Goal: Task Accomplishment & Management: Complete application form

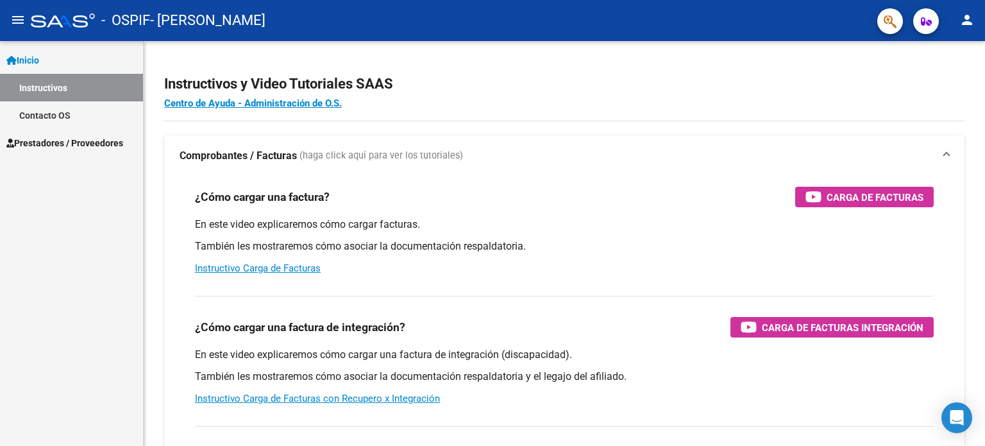
click at [26, 59] on span "Inicio" at bounding box center [22, 60] width 33 height 14
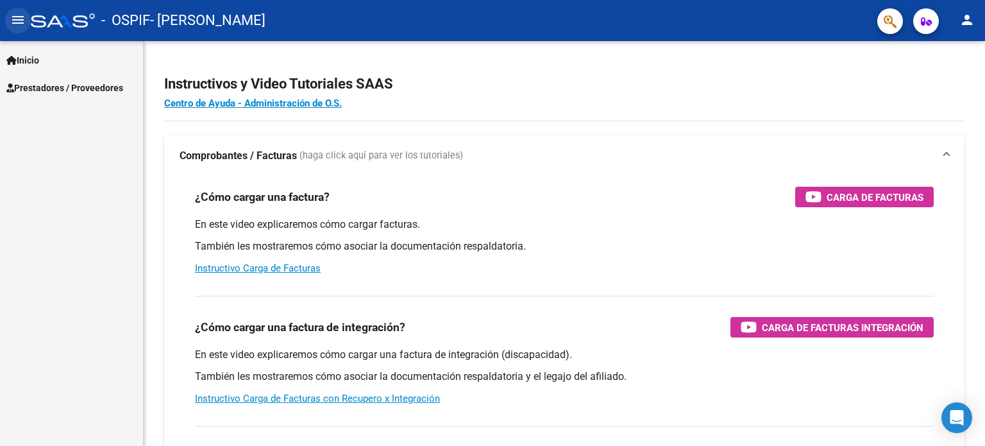
click at [24, 18] on button "menu" at bounding box center [18, 21] width 26 height 26
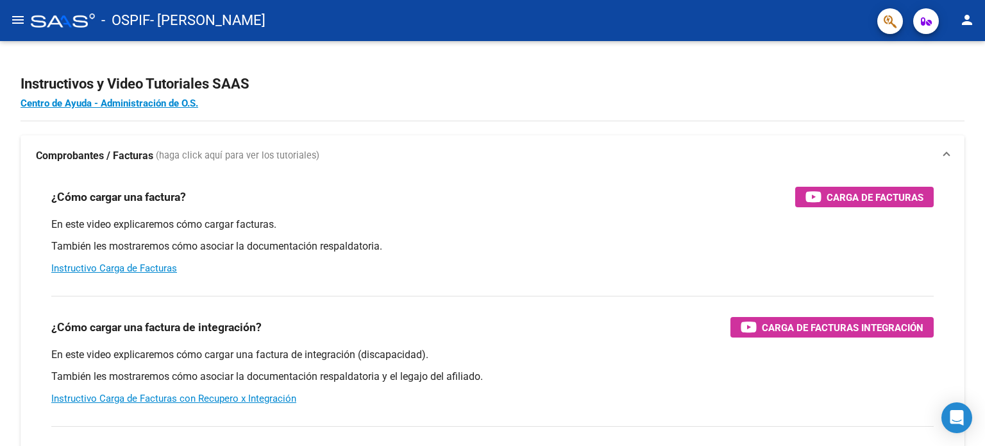
click at [23, 22] on mat-icon "menu" at bounding box center [17, 19] width 15 height 15
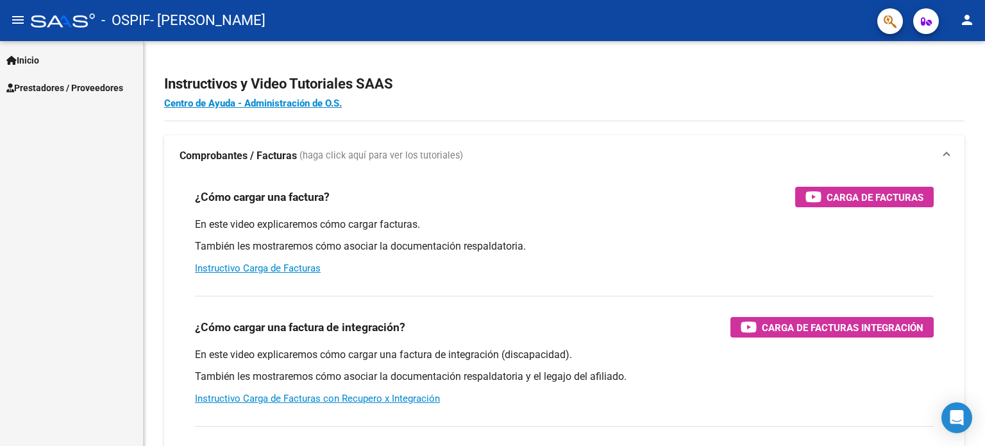
click at [64, 84] on span "Prestadores / Proveedores" at bounding box center [64, 88] width 117 height 14
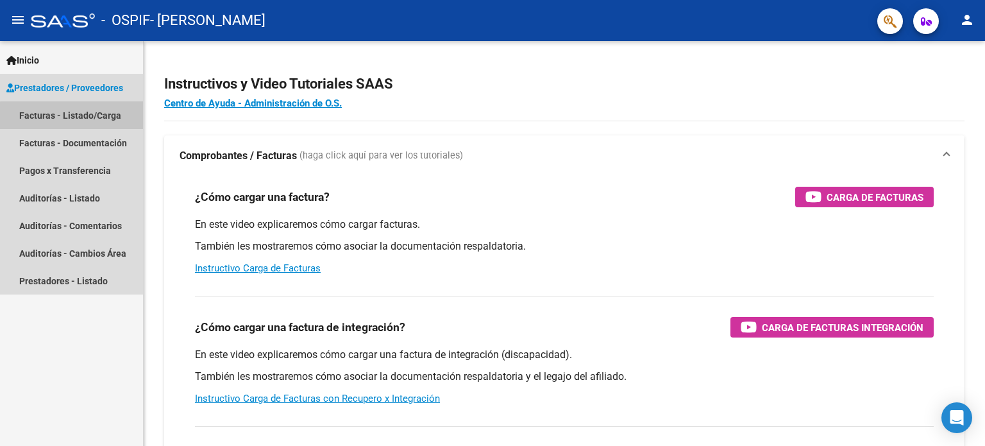
click at [99, 117] on link "Facturas - Listado/Carga" at bounding box center [71, 115] width 143 height 28
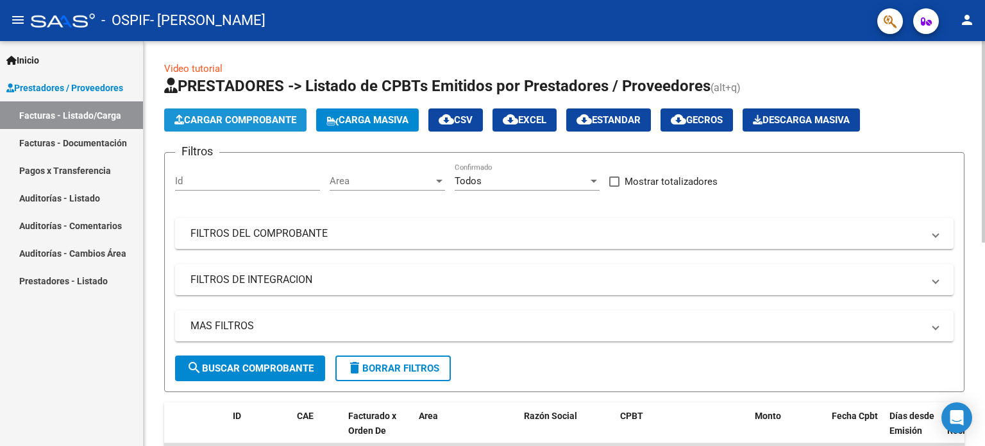
click at [239, 122] on span "Cargar Comprobante" at bounding box center [235, 120] width 122 height 12
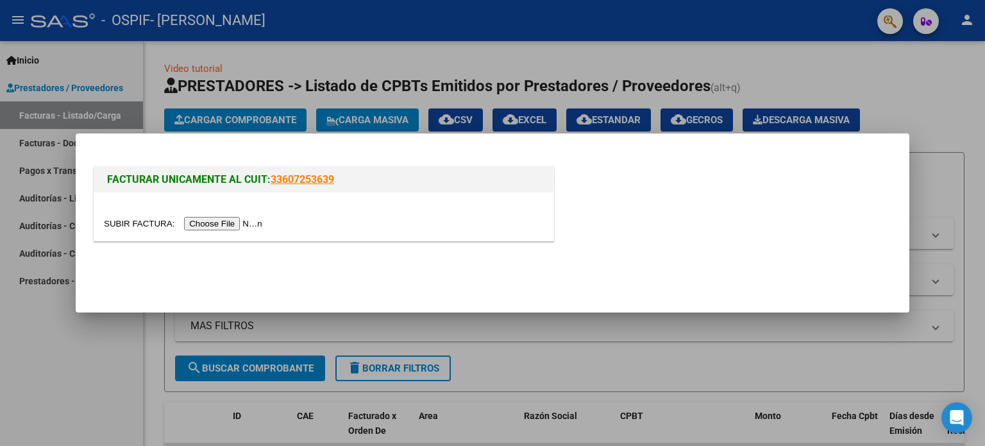
click at [239, 226] on input "file" at bounding box center [185, 223] width 162 height 13
click at [239, 222] on input "file" at bounding box center [185, 223] width 162 height 13
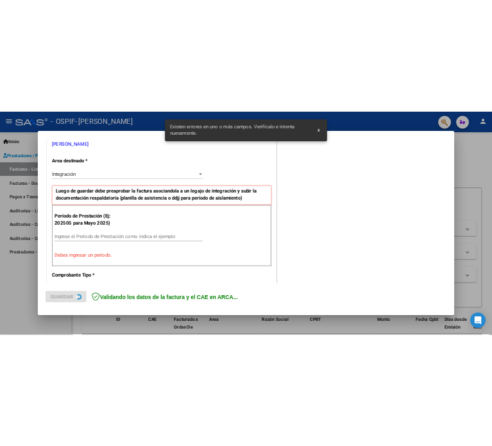
scroll to position [276, 0]
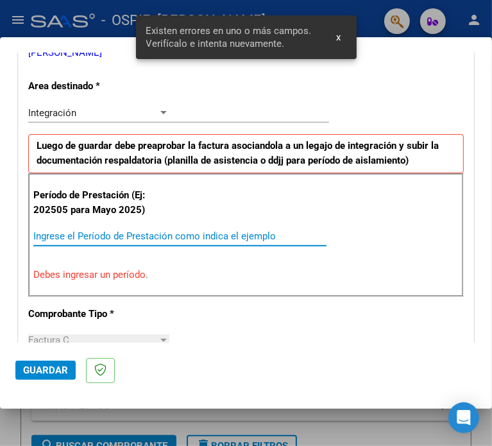
click at [109, 237] on input "Ingrese el Período de Prestación como indica el ejemplo" at bounding box center [102, 236] width 138 height 12
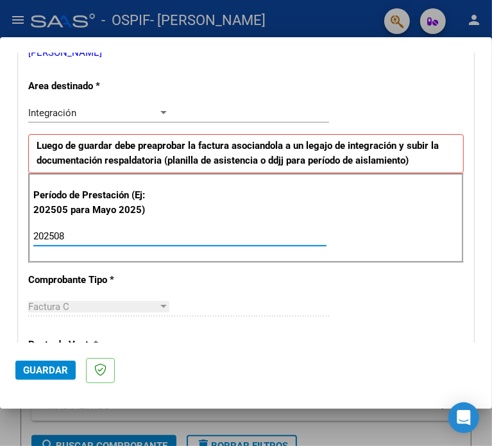
type input "202508"
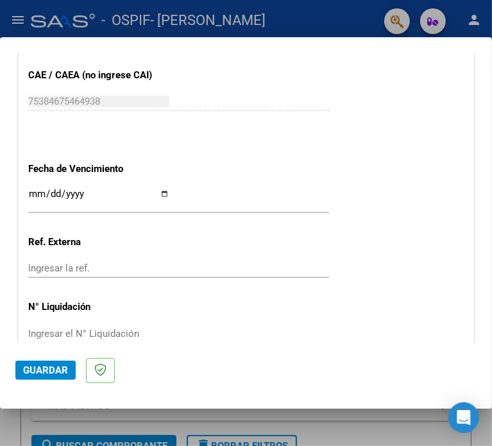
scroll to position [854, 0]
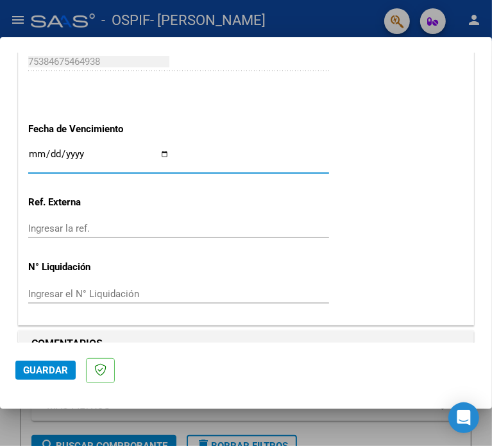
click at [72, 156] on input "Ingresar la fecha" at bounding box center [98, 159] width 141 height 21
click at [169, 151] on input "Ingresar la fecha" at bounding box center [98, 159] width 141 height 21
type input "2025-09-28"
click at [219, 237] on div "Ingresar la ref." at bounding box center [178, 234] width 301 height 31
click at [151, 225] on input "Ingresar la ref." at bounding box center [98, 229] width 141 height 12
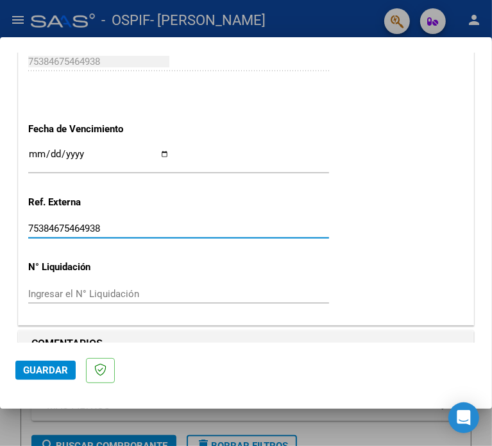
type input "75384675464938"
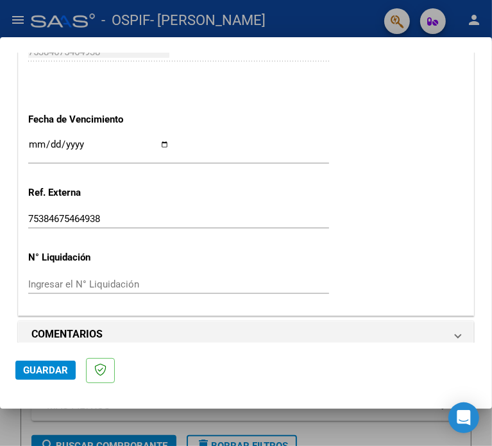
scroll to position [876, 0]
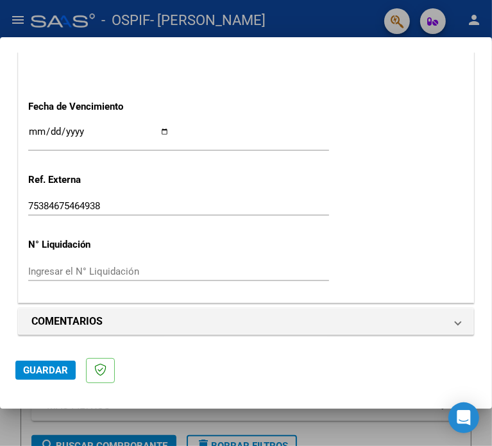
click at [56, 364] on span "Guardar" at bounding box center [45, 370] width 45 height 12
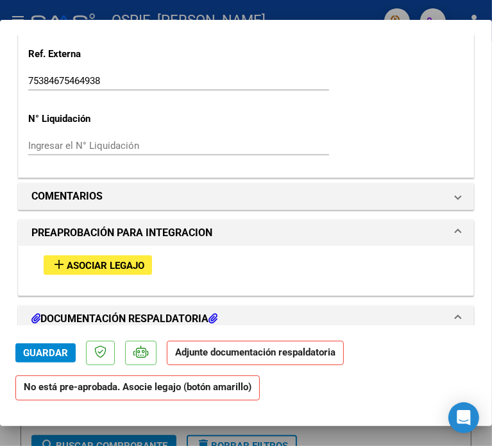
scroll to position [962, 0]
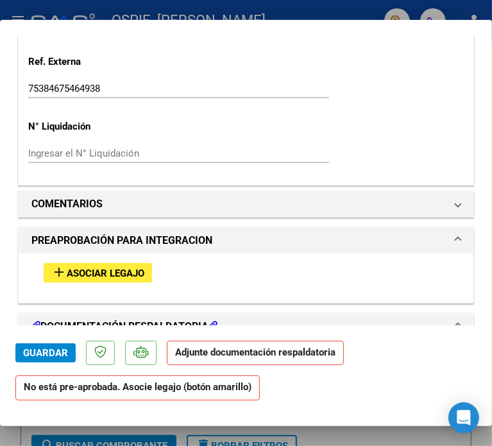
click at [72, 278] on button "add Asociar Legajo" at bounding box center [98, 273] width 108 height 20
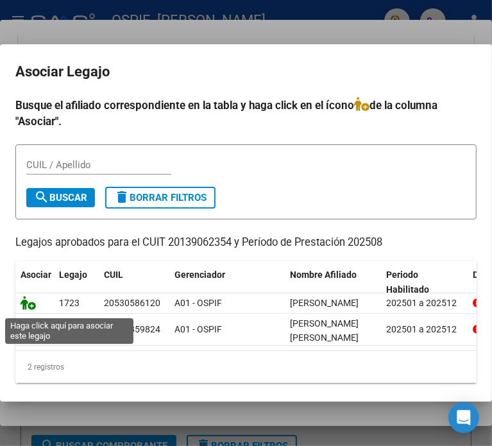
click at [29, 310] on icon at bounding box center [28, 303] width 15 height 14
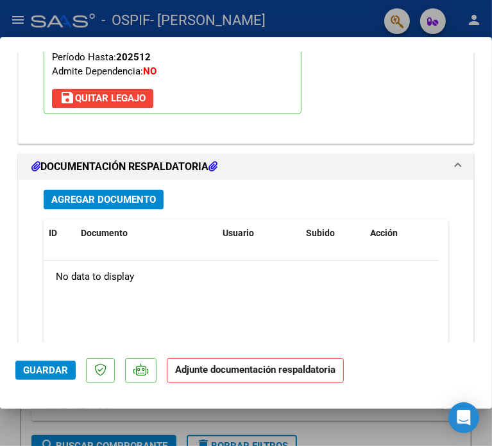
scroll to position [1324, 0]
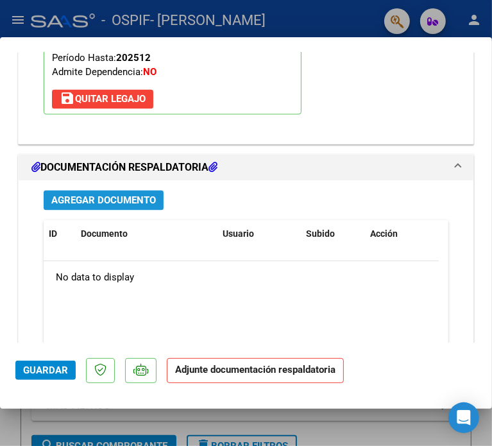
click at [103, 196] on span "Agregar Documento" at bounding box center [103, 200] width 105 height 12
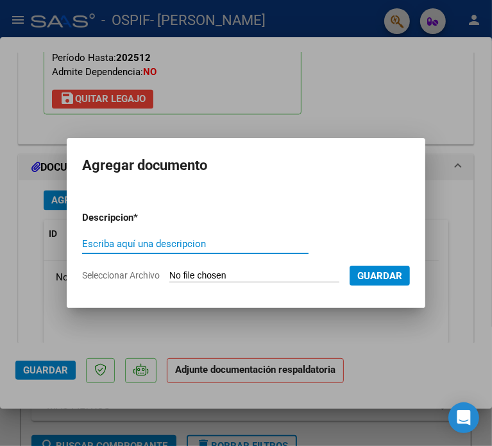
click at [146, 238] on input "Escriba aquí una descripcion" at bounding box center [195, 244] width 226 height 12
click at [141, 242] on input "Escriba aquí una descripcion" at bounding box center [195, 244] width 226 height 12
click at [139, 245] on input "Escriba aquí una descripcion" at bounding box center [195, 244] width 226 height 12
type input "R"
type input "DOC RESPALDATORIA"
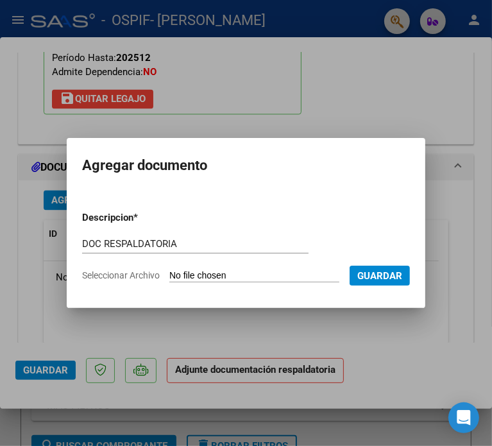
click at [169, 275] on input "Seleccionar Archivo" at bounding box center [254, 276] width 170 height 12
type input "C:\fakepath\WhatsApp Image 2025-09-16 at 1.59.25 PM.pdf"
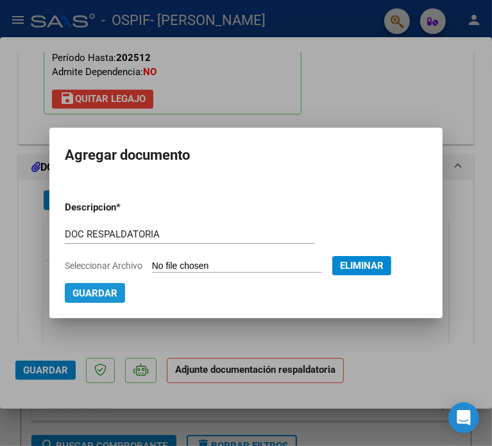
click at [89, 294] on span "Guardar" at bounding box center [94, 293] width 45 height 12
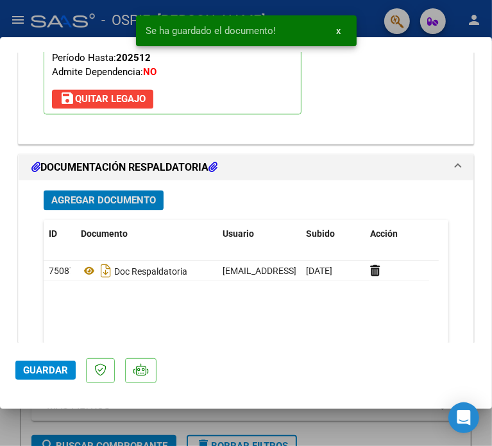
click at [109, 198] on span "Agregar Documento" at bounding box center [103, 200] width 105 height 12
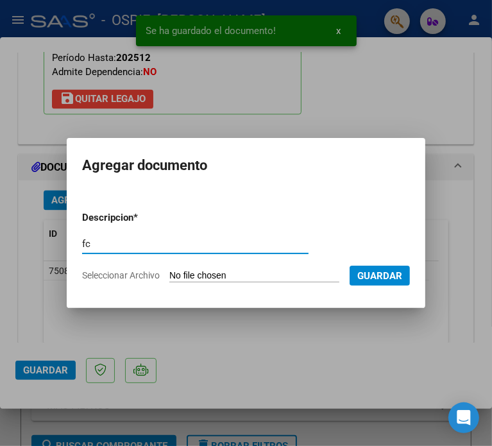
type input "fc"
click at [190, 279] on input "Seleccionar Archivo" at bounding box center [254, 276] width 170 height 12
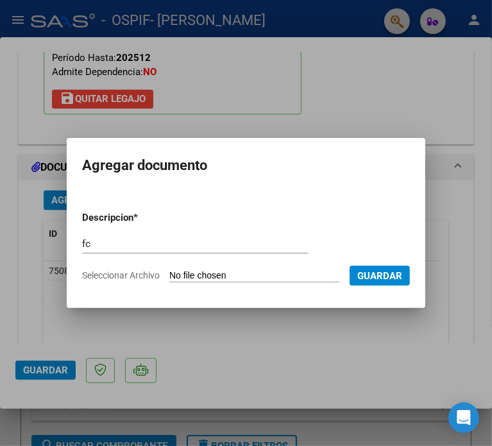
type input "C:\fakepath\20139062354_011_00003_00001381.pdf"
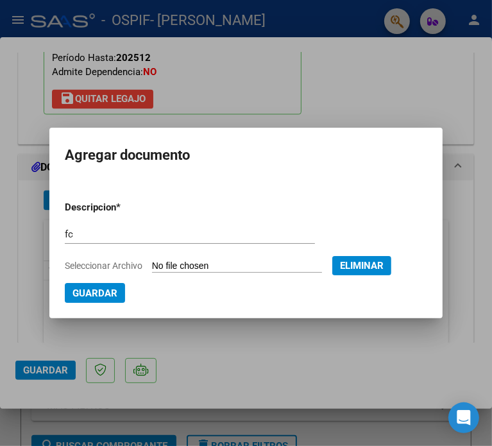
click at [84, 294] on span "Guardar" at bounding box center [94, 293] width 45 height 12
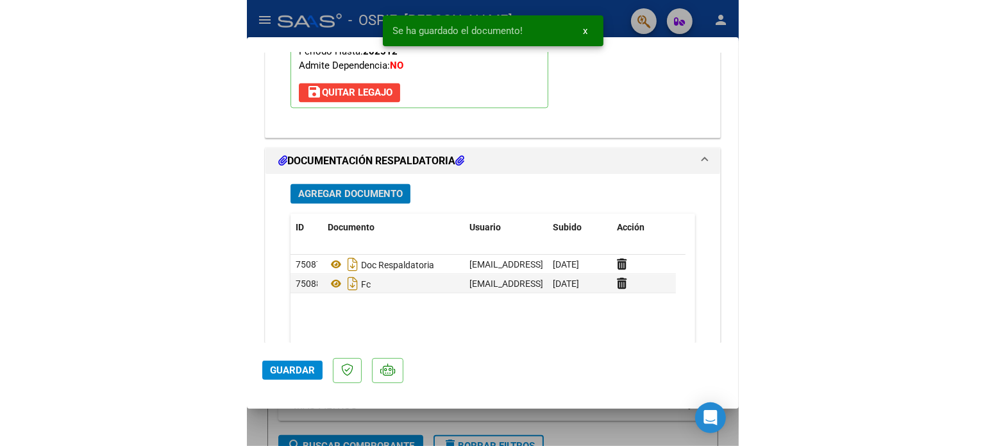
scroll to position [1452, 0]
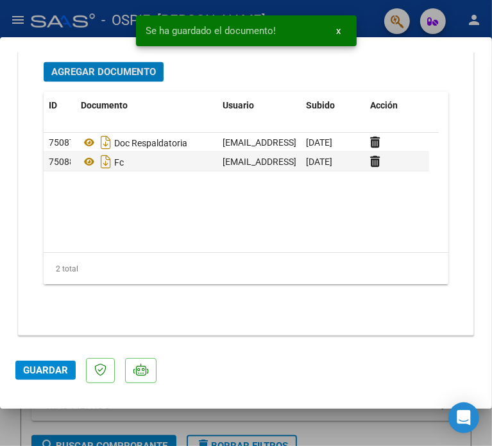
click at [56, 364] on button "Guardar" at bounding box center [45, 369] width 60 height 19
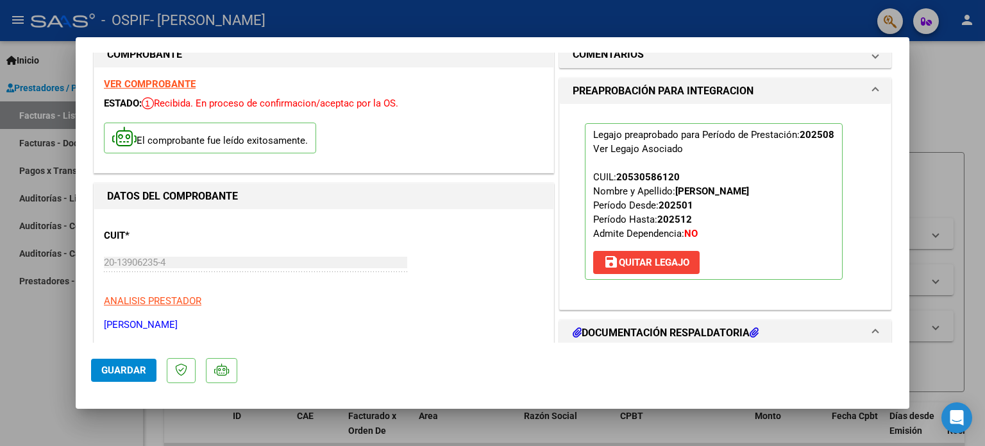
scroll to position [0, 0]
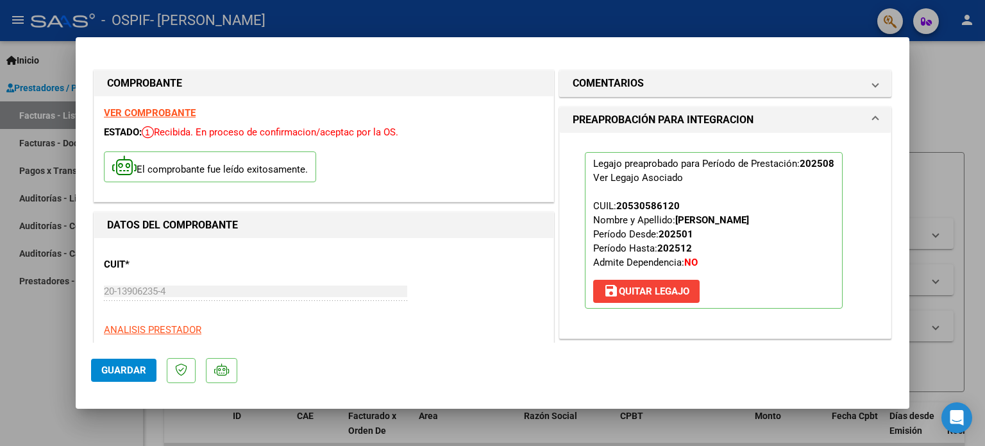
click at [942, 128] on div at bounding box center [492, 223] width 985 height 446
type input "$ 0,00"
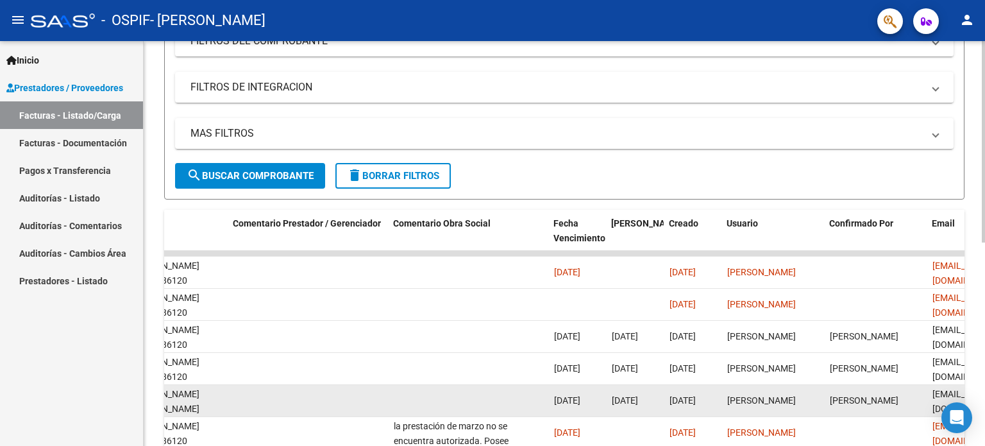
scroll to position [0, 1903]
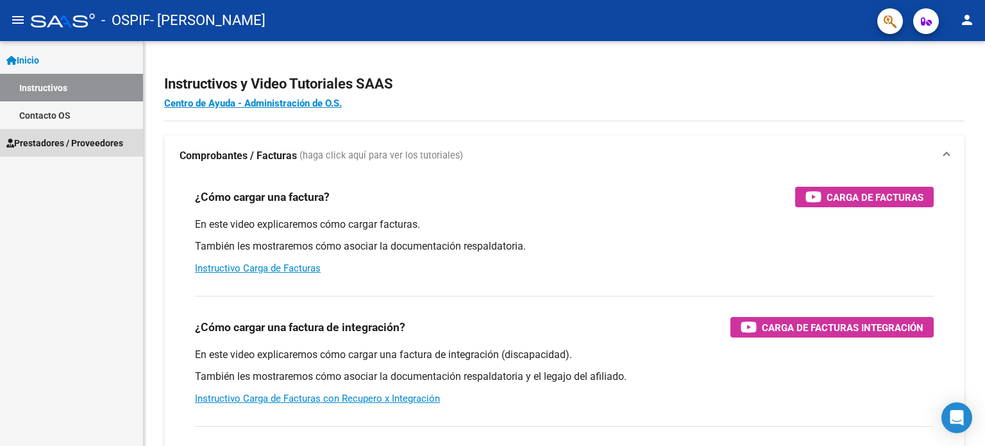
click at [47, 140] on span "Prestadores / Proveedores" at bounding box center [64, 143] width 117 height 14
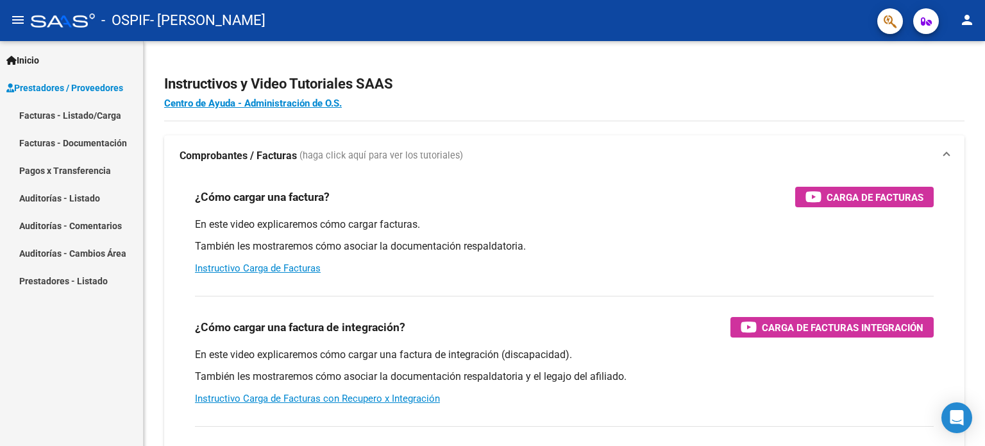
click at [83, 116] on link "Facturas - Listado/Carga" at bounding box center [71, 115] width 143 height 28
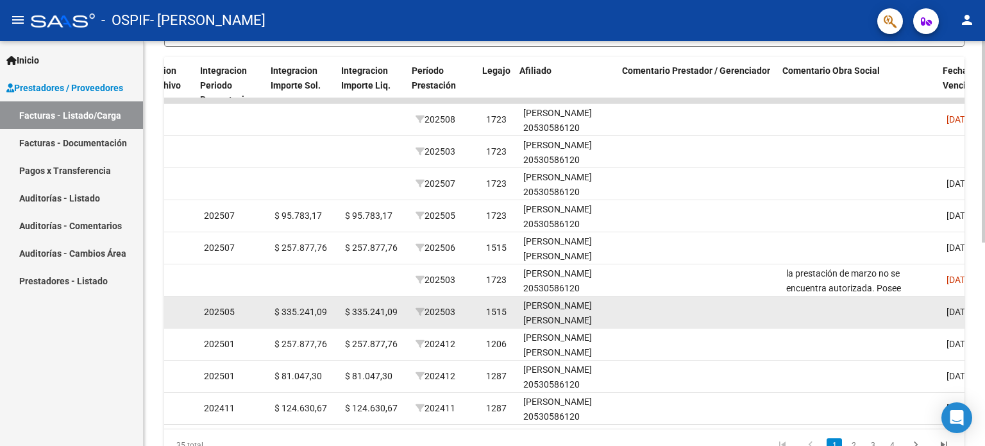
scroll to position [0, 1424]
